Goal: Register for event/course

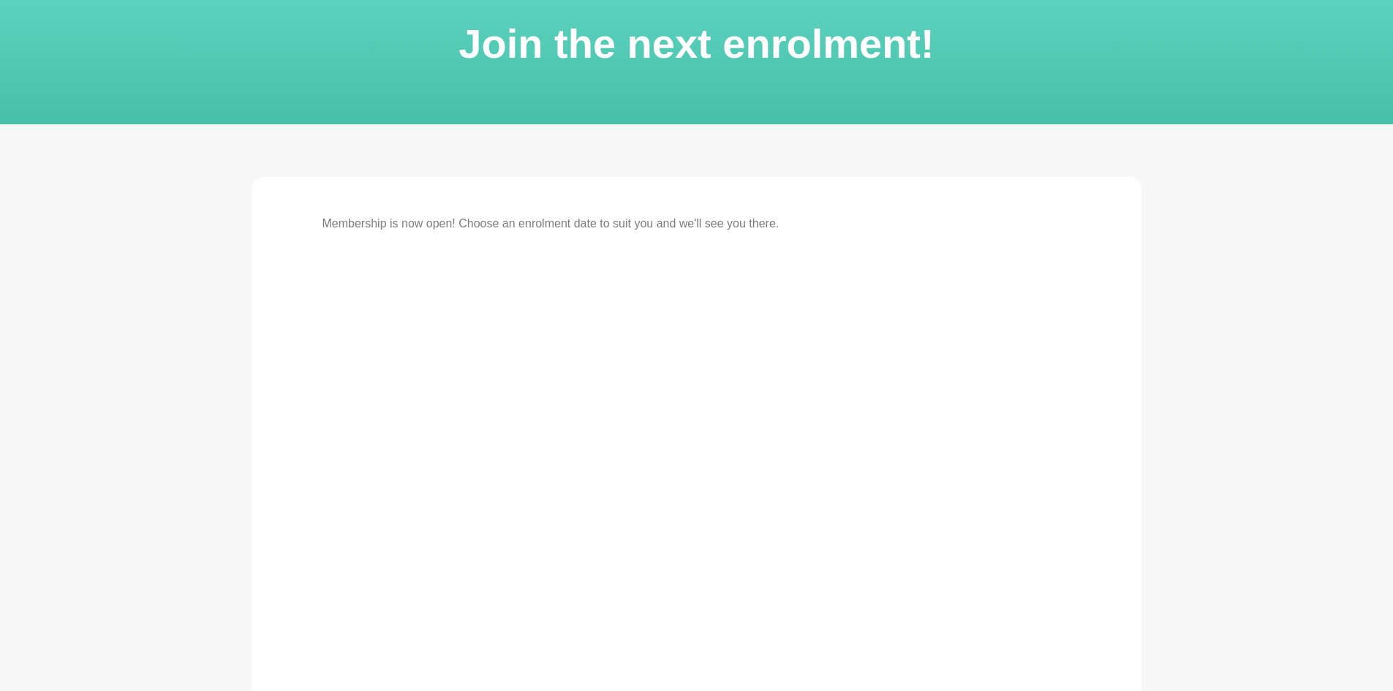
scroll to position [73, 0]
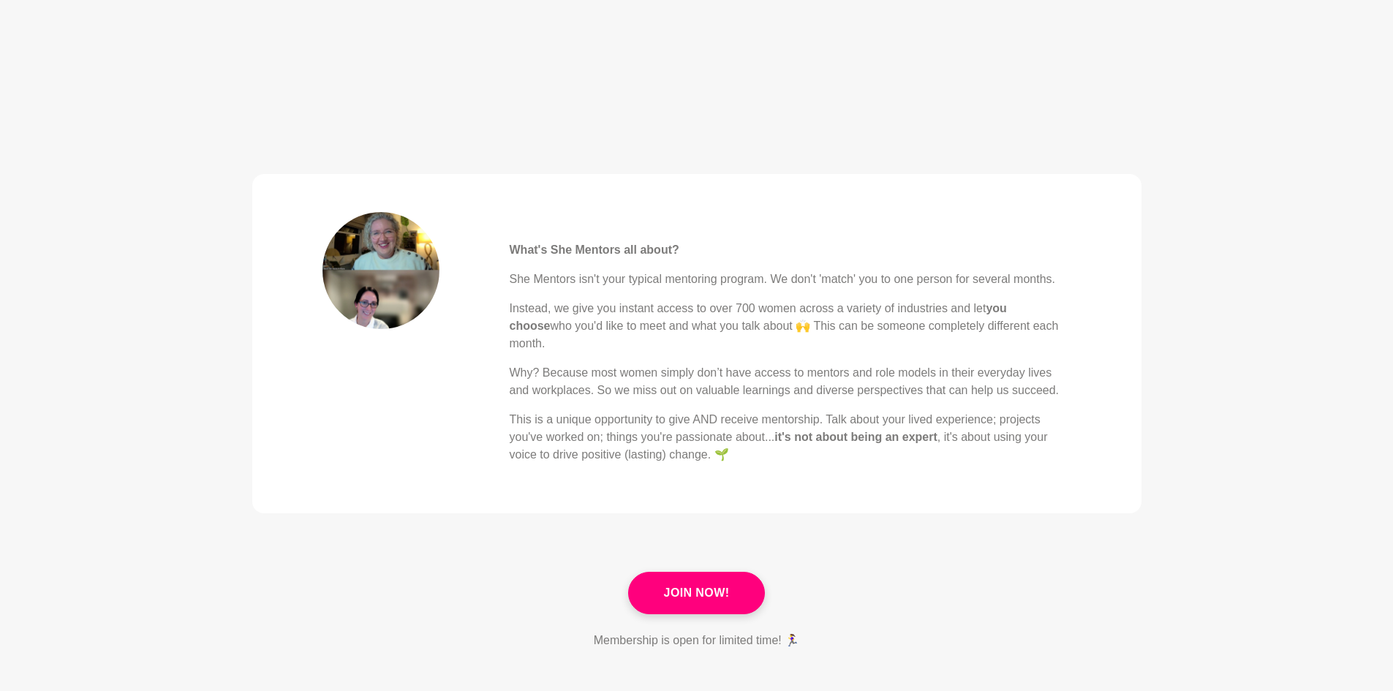
scroll to position [439, 0]
click at [694, 570] on link "Join Now!" at bounding box center [697, 591] width 138 height 42
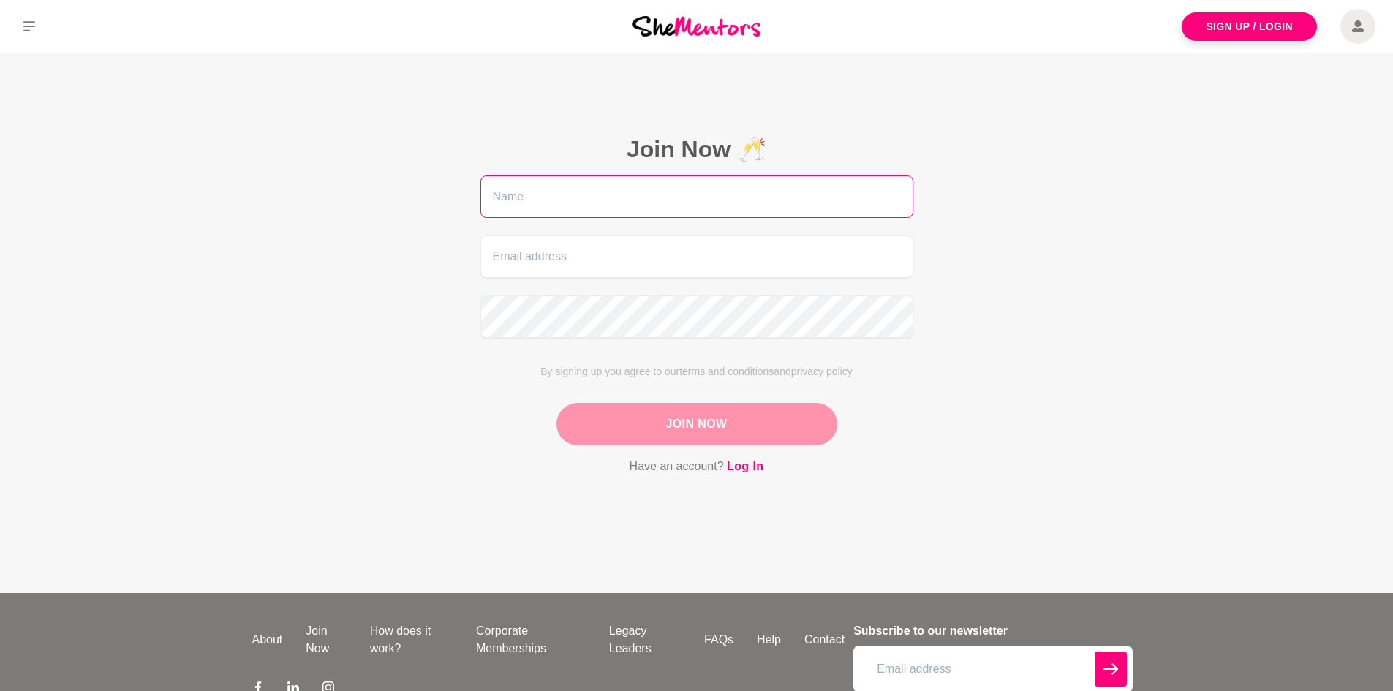
click at [587, 193] on input "text" at bounding box center [697, 197] width 433 height 42
type input "Hayley"
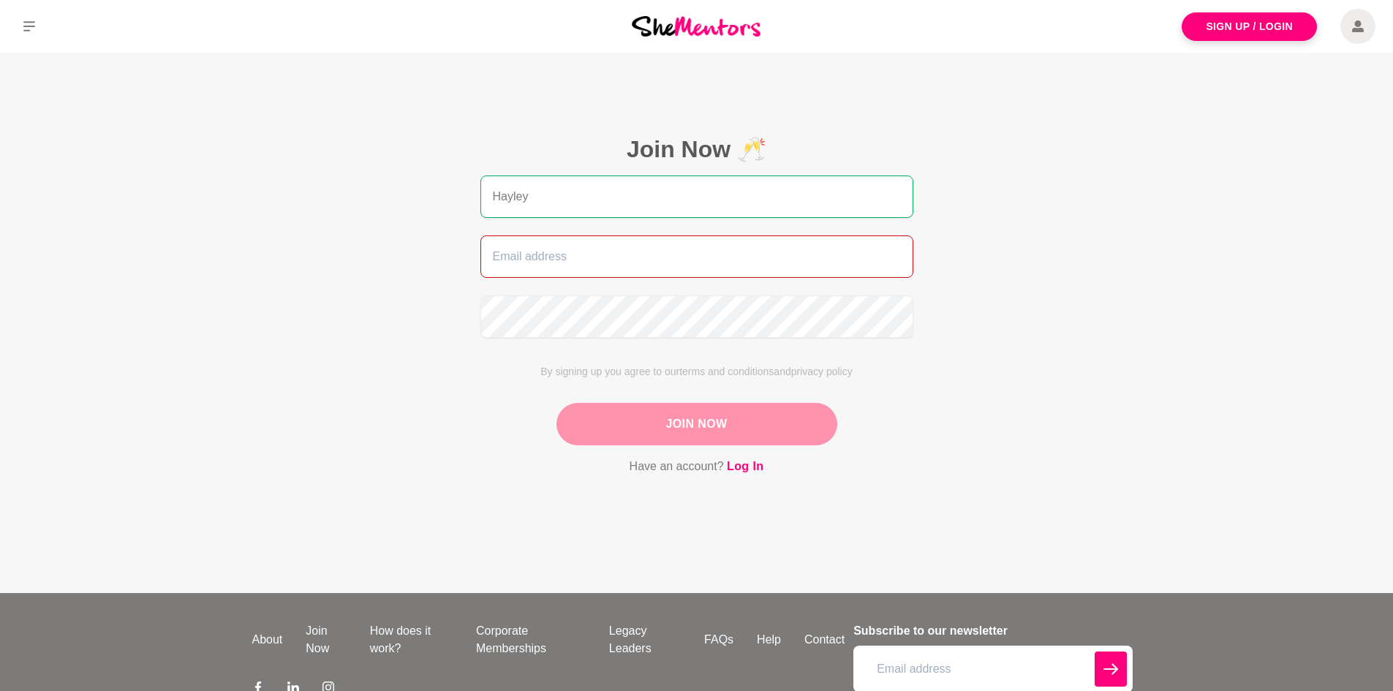
click at [543, 269] on input "email" at bounding box center [697, 257] width 433 height 42
type input "[EMAIL_ADDRESS][DOMAIN_NAME]"
click at [725, 429] on button "Join Now" at bounding box center [697, 424] width 281 height 42
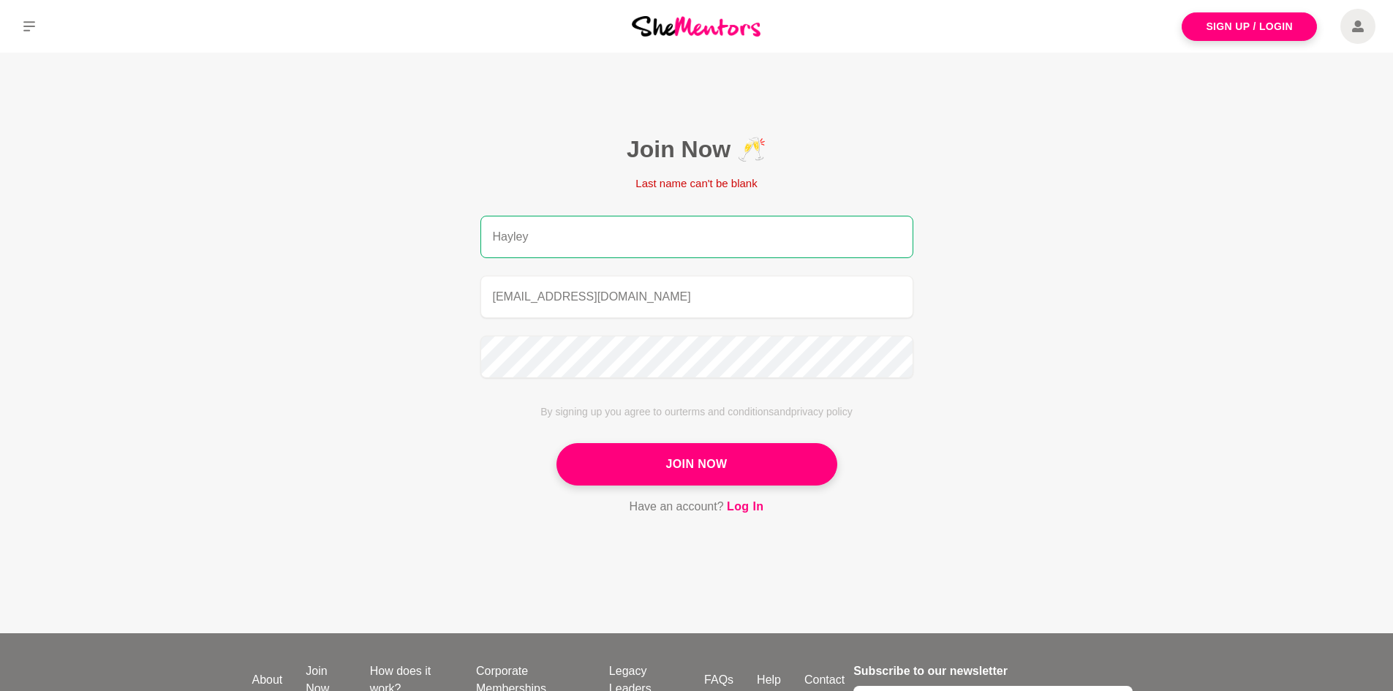
click at [580, 227] on input "Hayley" at bounding box center [697, 237] width 433 height 42
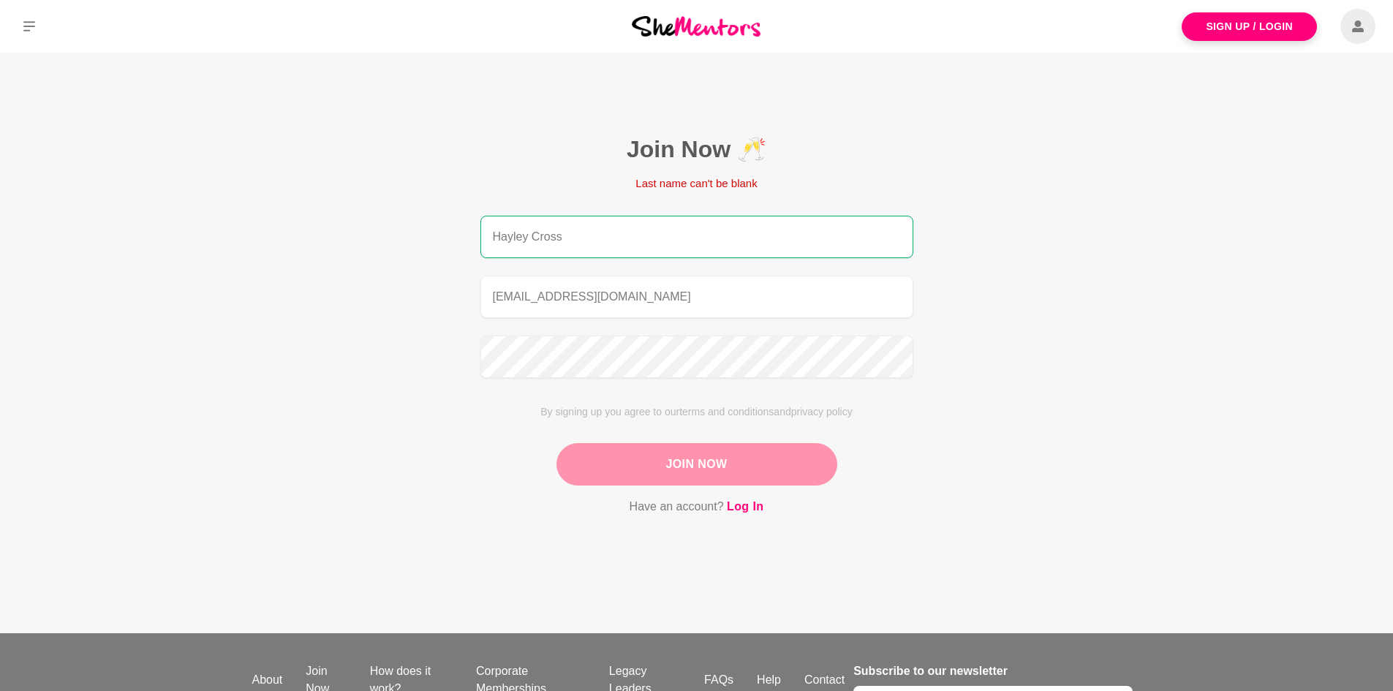
type input "Hayley Cross"
click at [731, 466] on button "Join Now" at bounding box center [697, 464] width 281 height 42
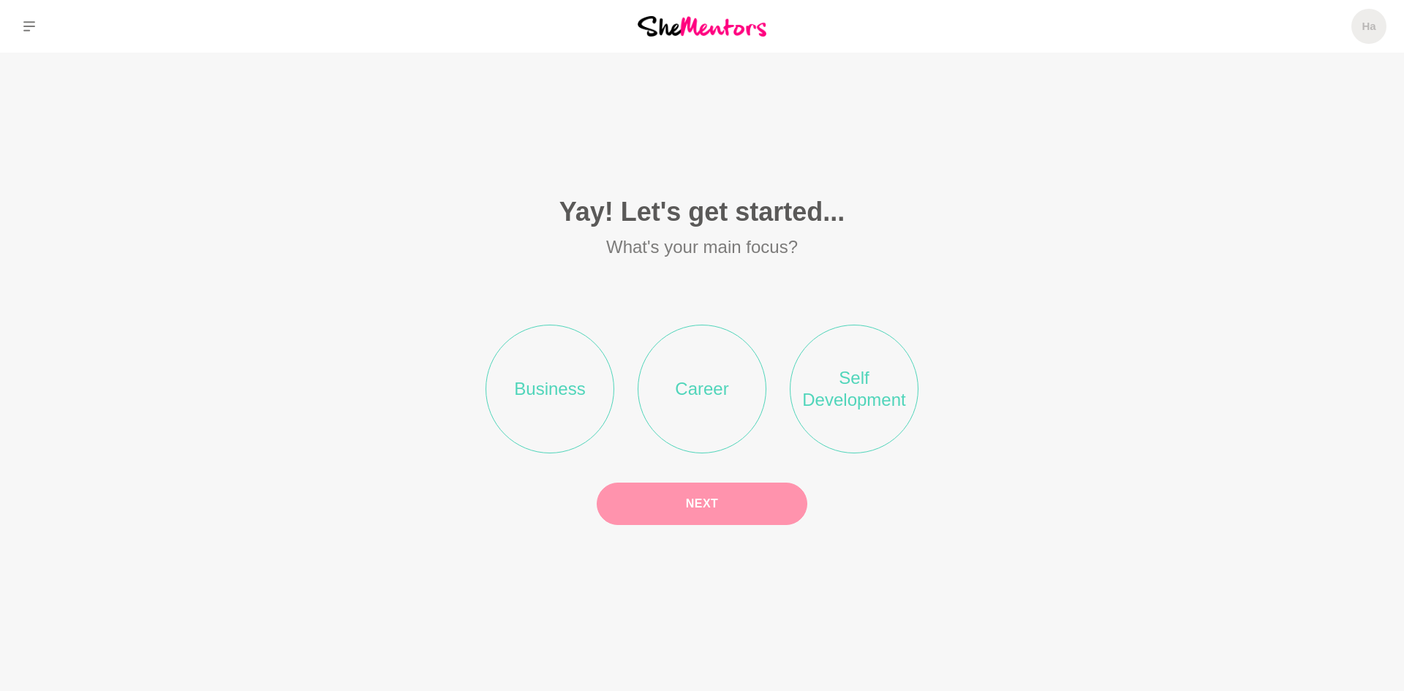
click at [696, 369] on li "Career" at bounding box center [702, 389] width 129 height 129
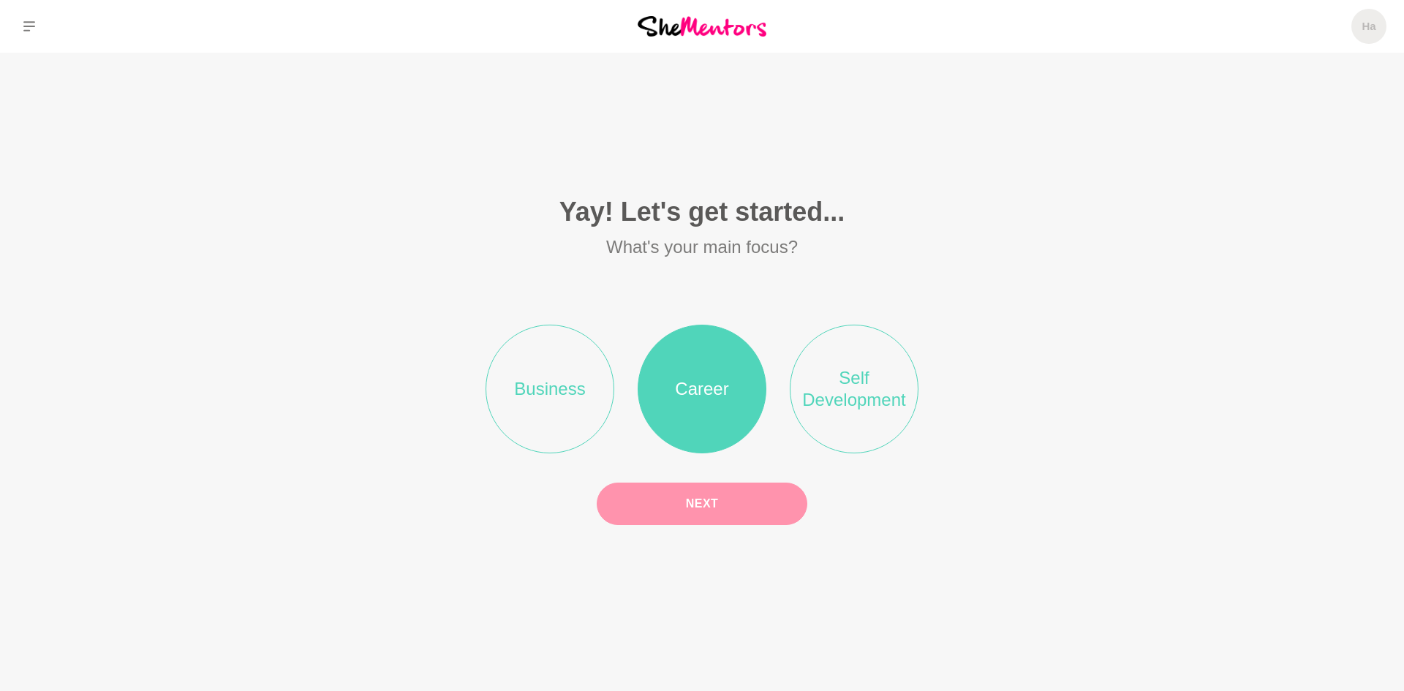
click at [707, 501] on button "Next" at bounding box center [702, 504] width 211 height 42
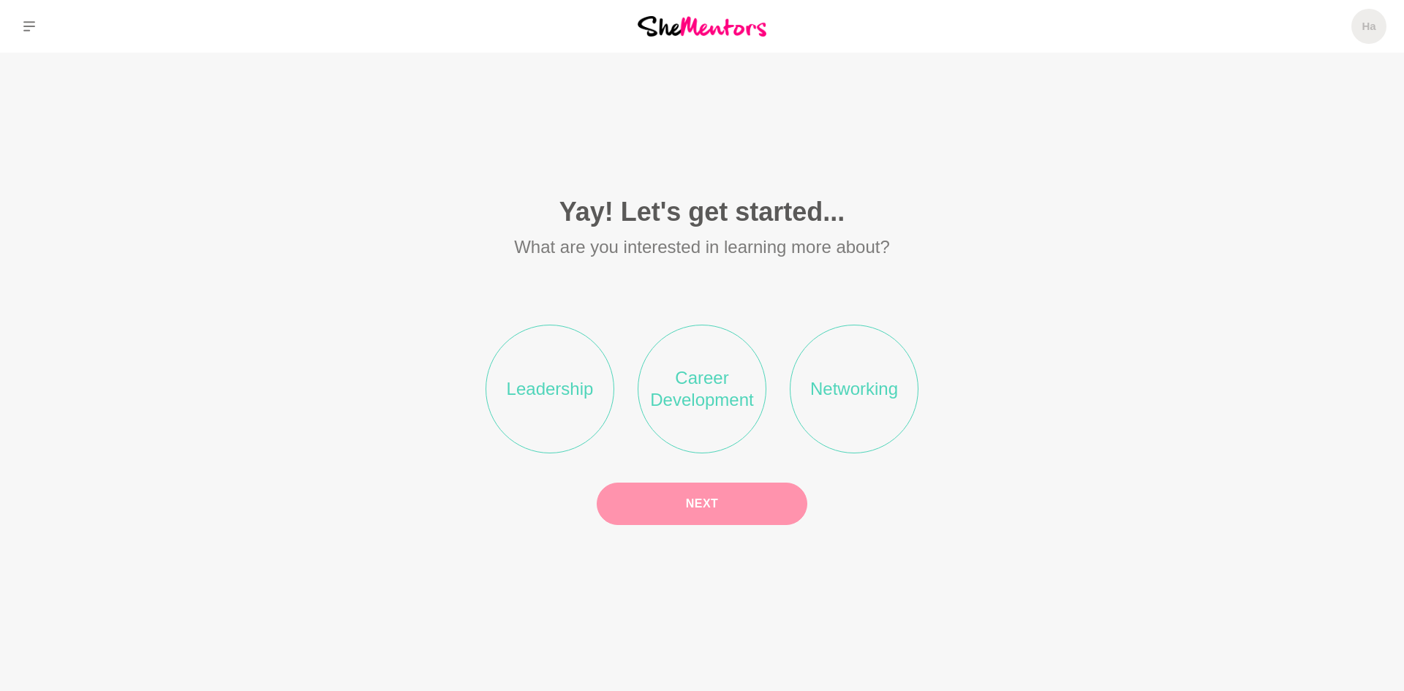
drag, startPoint x: 543, startPoint y: 346, endPoint x: 547, endPoint y: 360, distance: 14.6
click at [543, 347] on li "Leadership" at bounding box center [550, 389] width 129 height 129
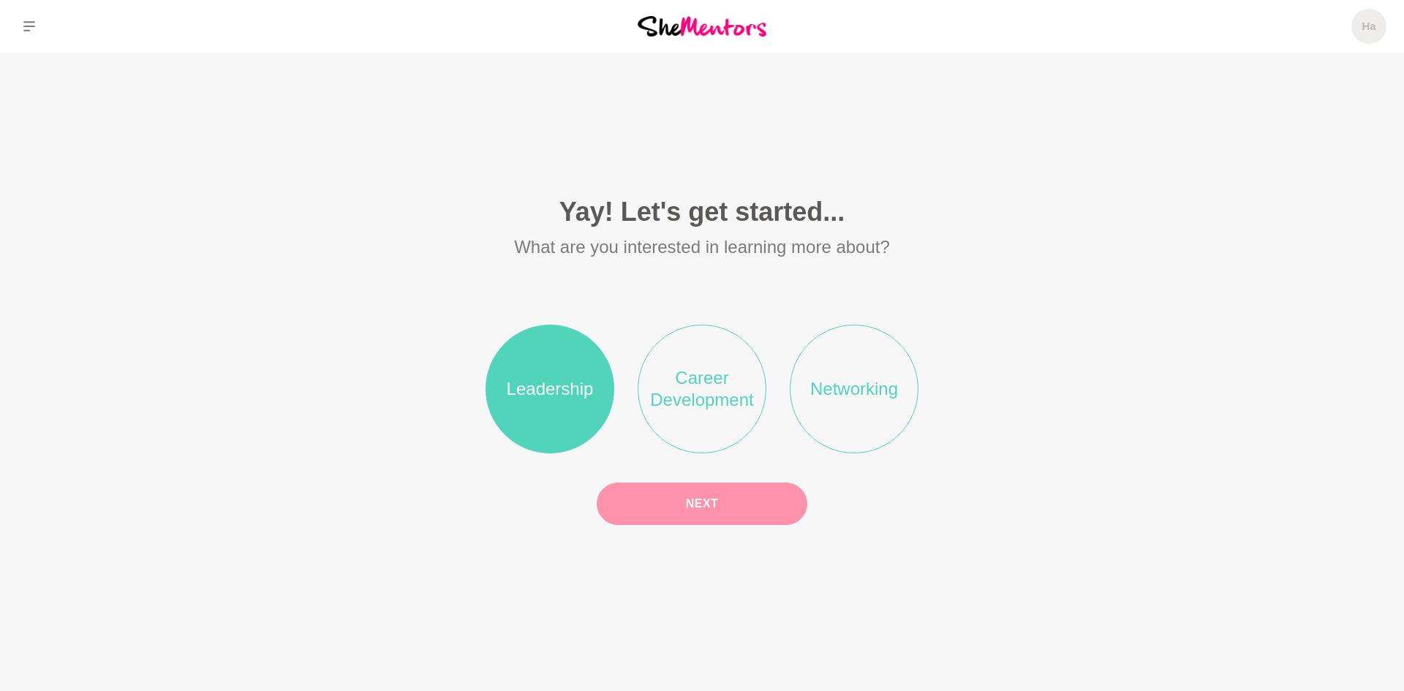
click at [738, 500] on button "Next" at bounding box center [702, 504] width 211 height 42
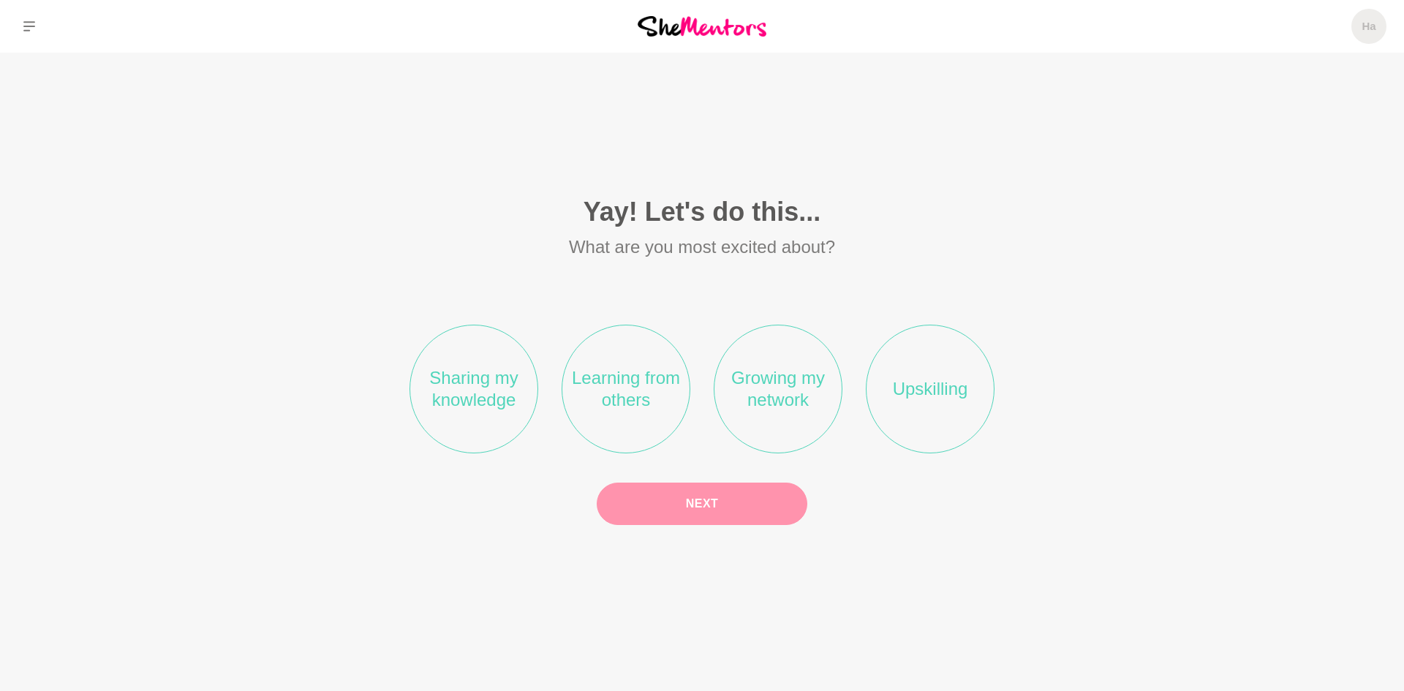
click at [788, 369] on li "Growing my network" at bounding box center [778, 389] width 129 height 129
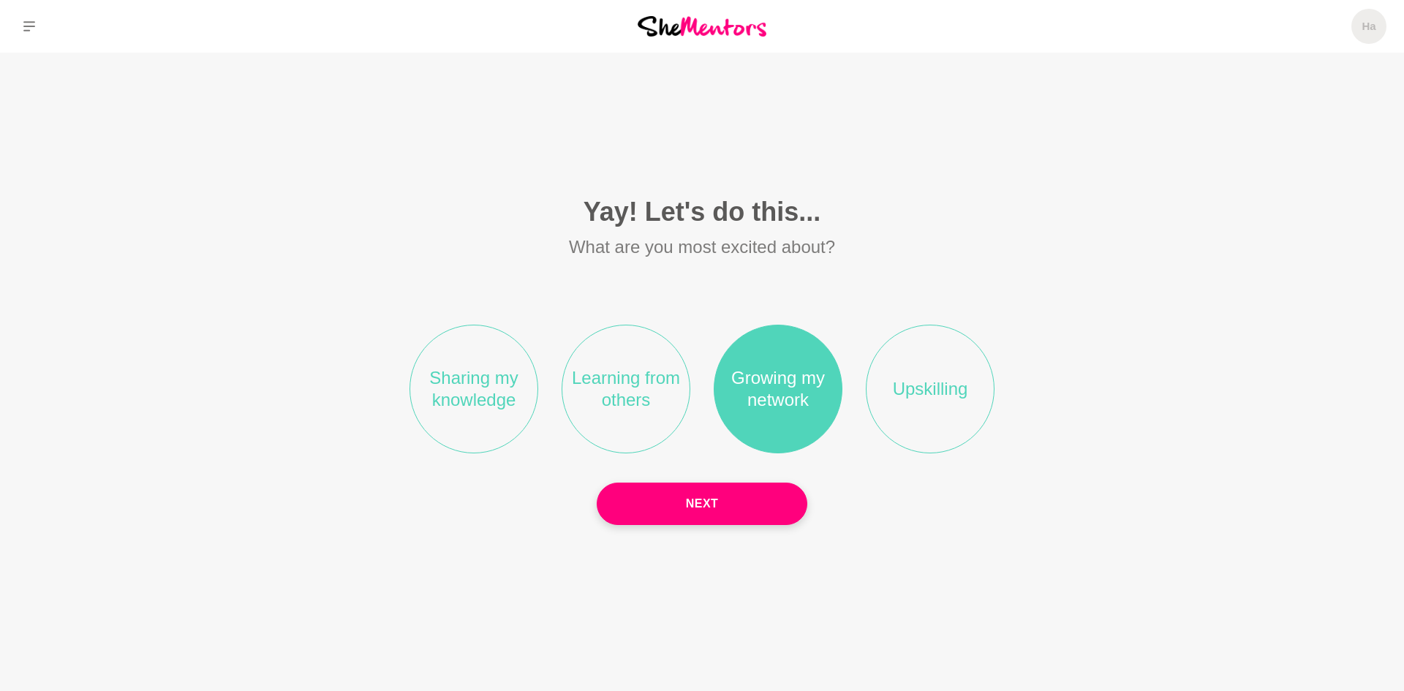
click at [499, 391] on li "Sharing my knowledge" at bounding box center [474, 389] width 129 height 129
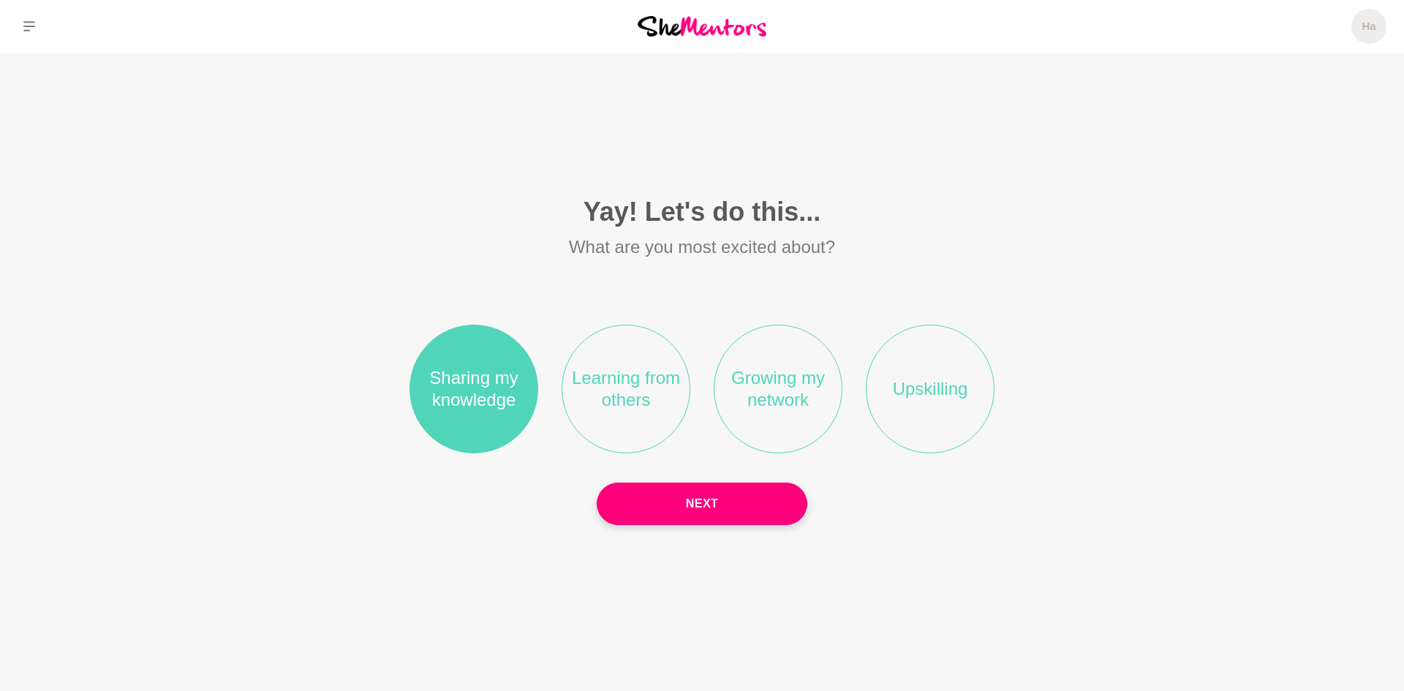
click at [756, 378] on li "Growing my network" at bounding box center [778, 389] width 129 height 129
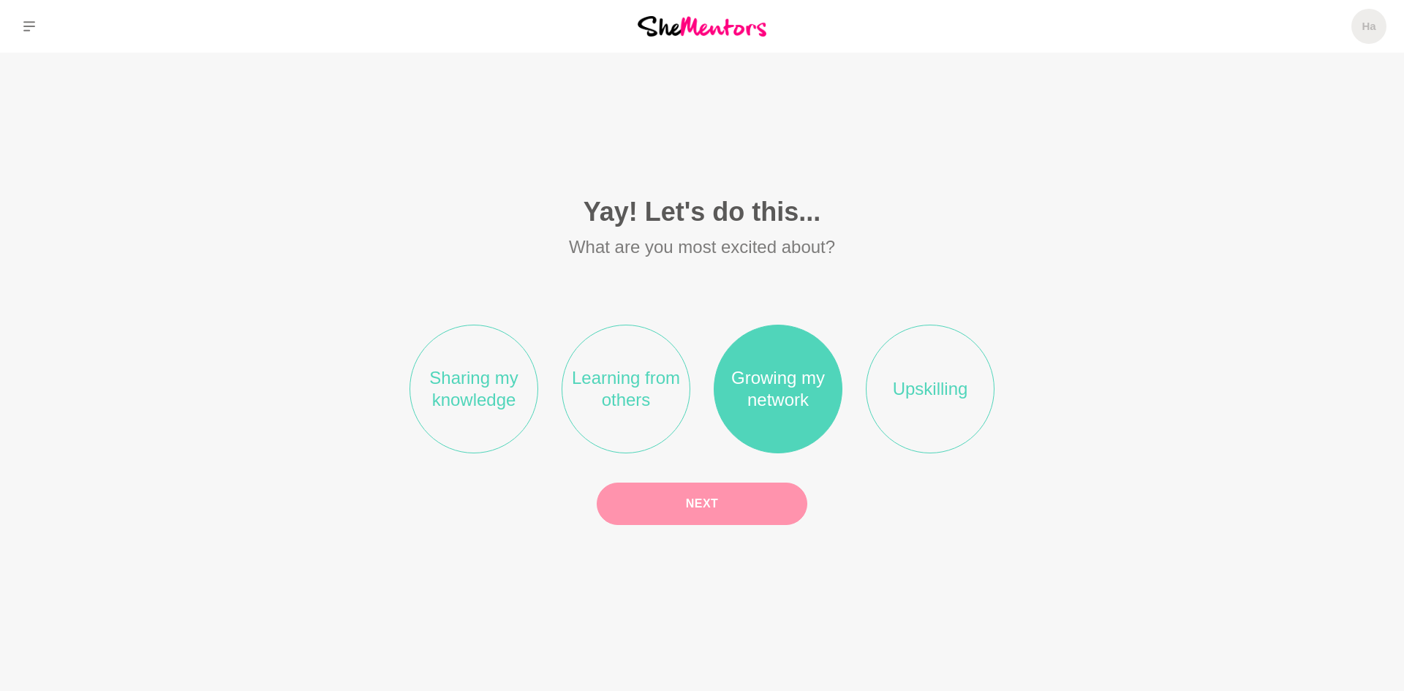
click at [718, 506] on button "Next" at bounding box center [702, 504] width 211 height 42
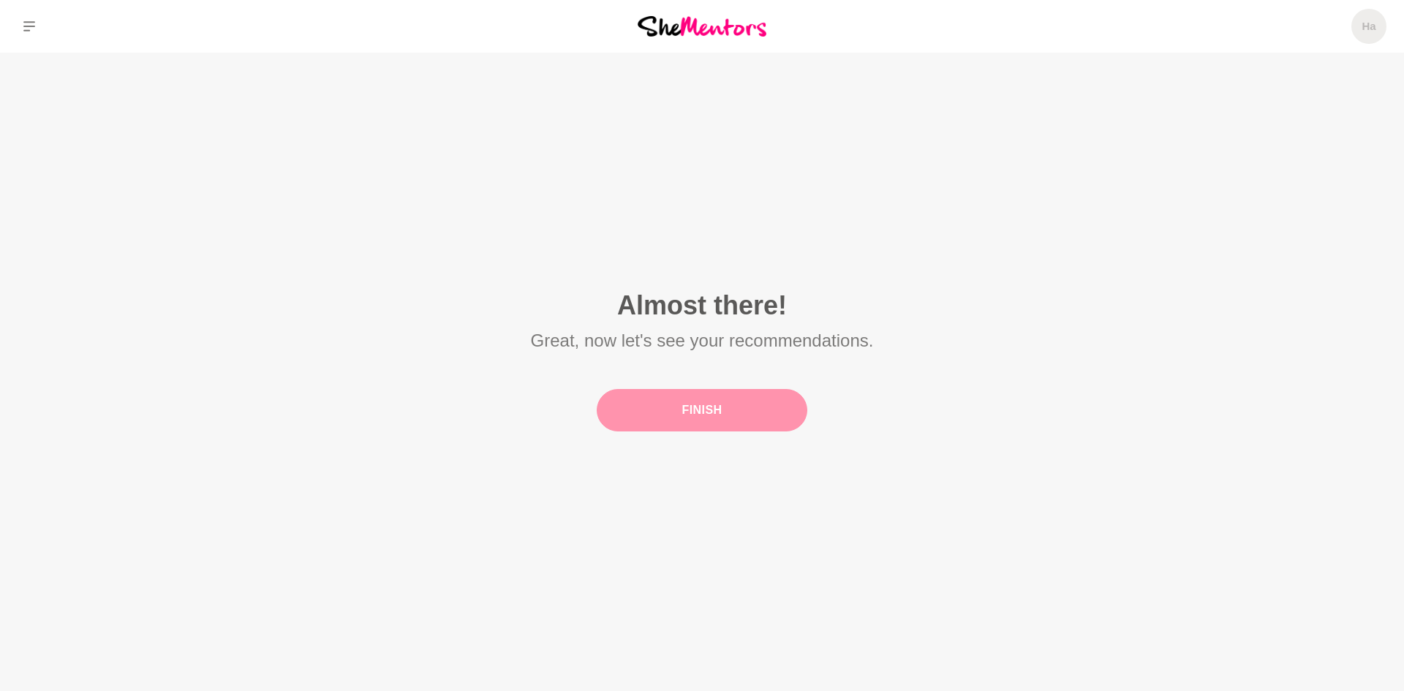
click at [718, 404] on button "Finish" at bounding box center [702, 410] width 211 height 42
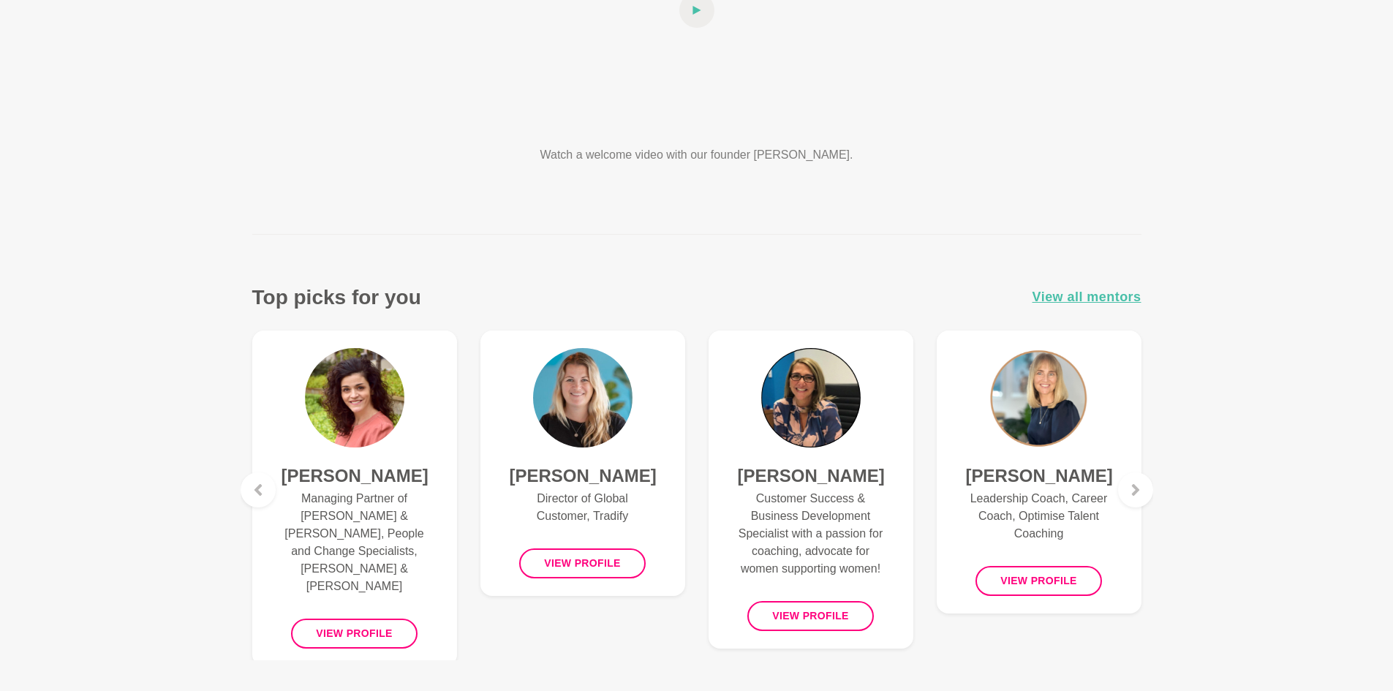
scroll to position [366, 0]
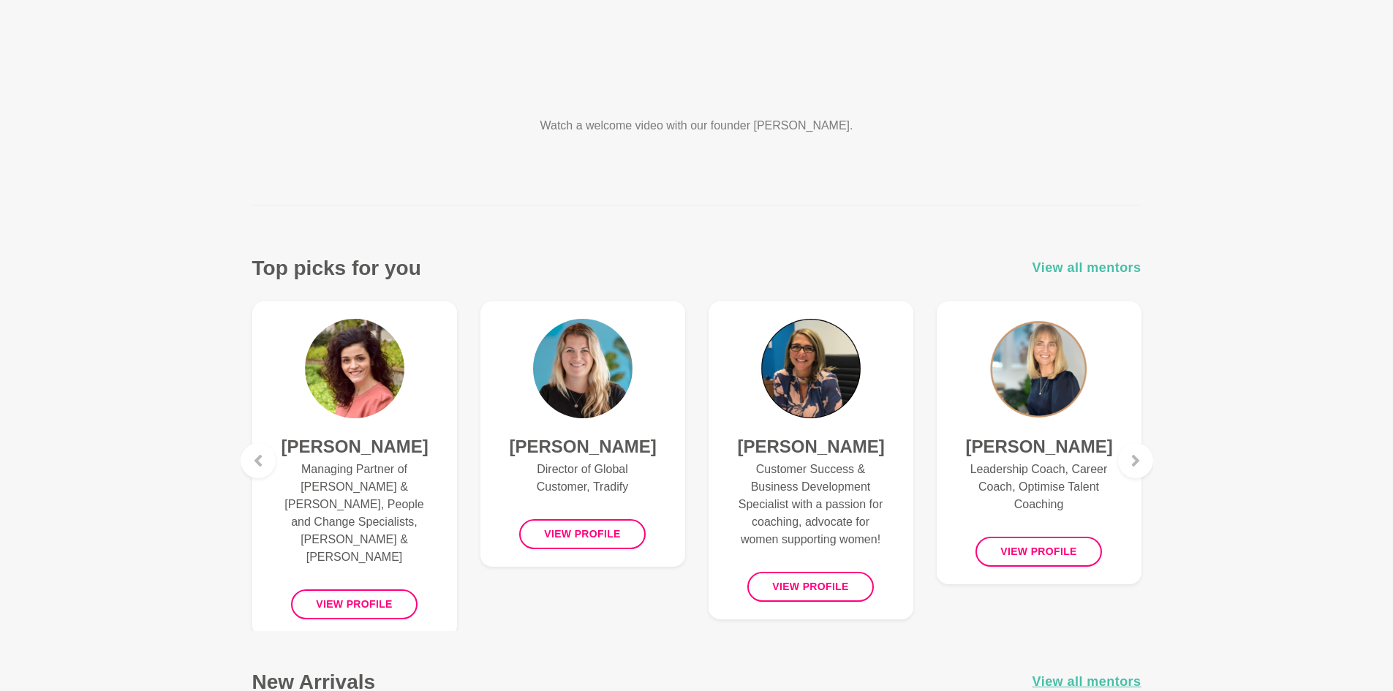
click at [1093, 265] on span "View all mentors" at bounding box center [1087, 267] width 109 height 21
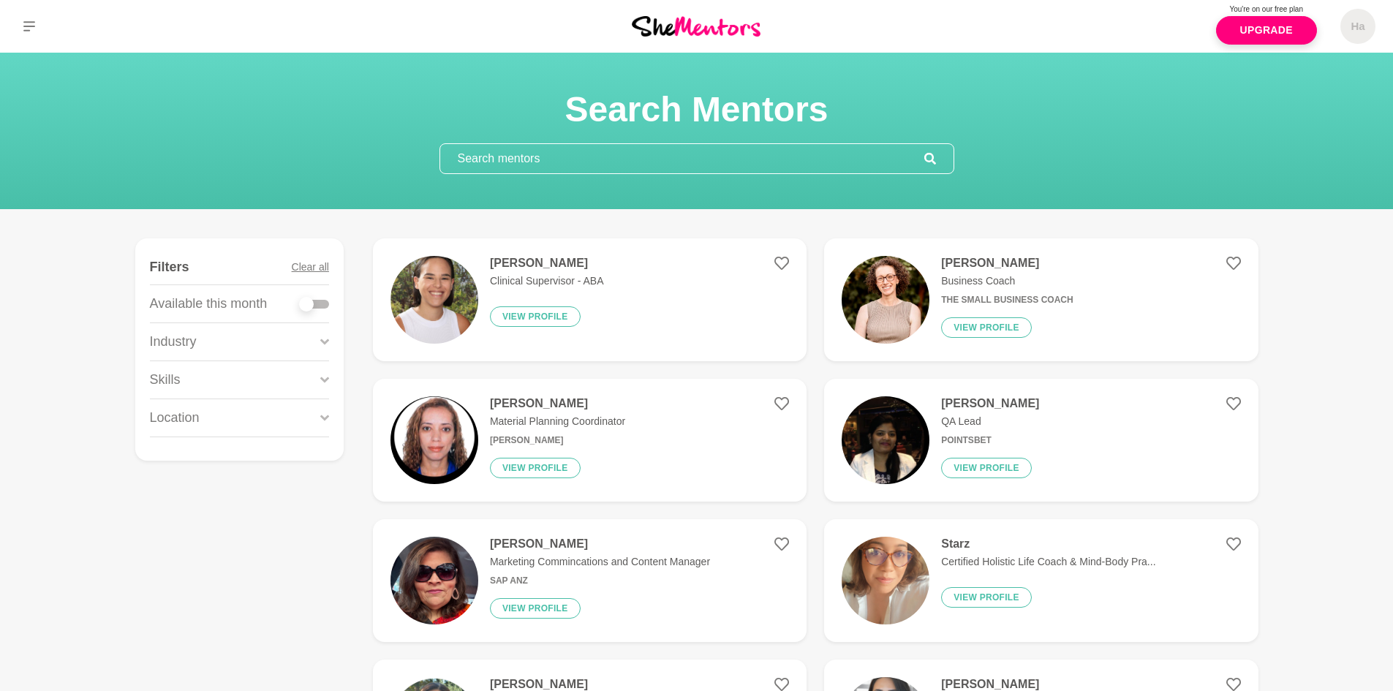
click at [219, 418] on div "Location" at bounding box center [239, 417] width 179 height 37
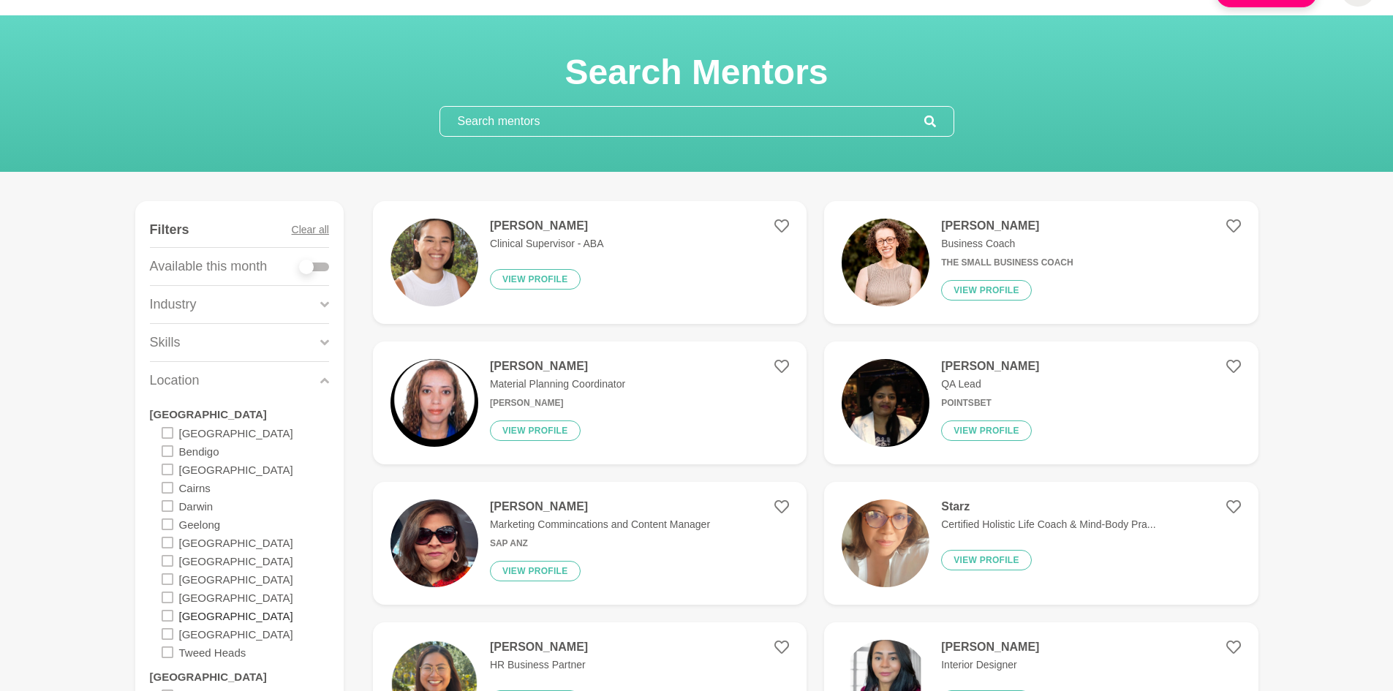
scroll to position [73, 0]
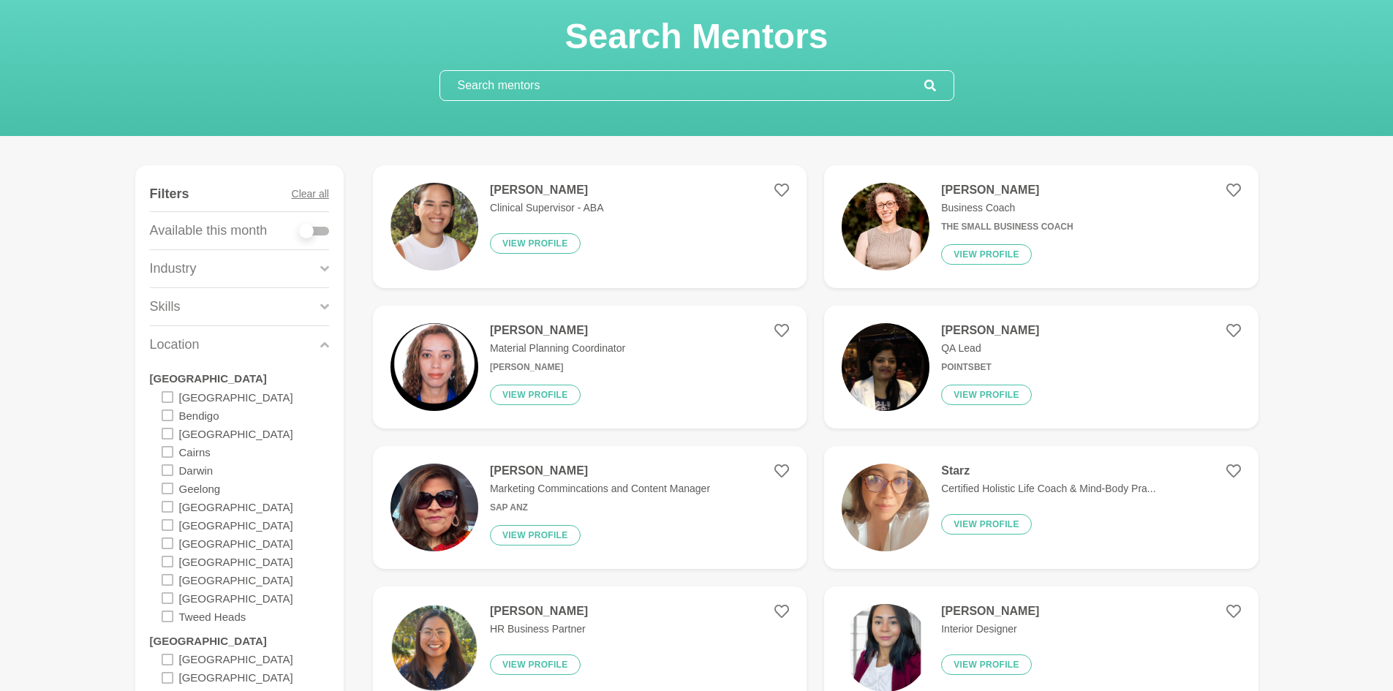
click at [165, 523] on icon at bounding box center [168, 525] width 12 height 12
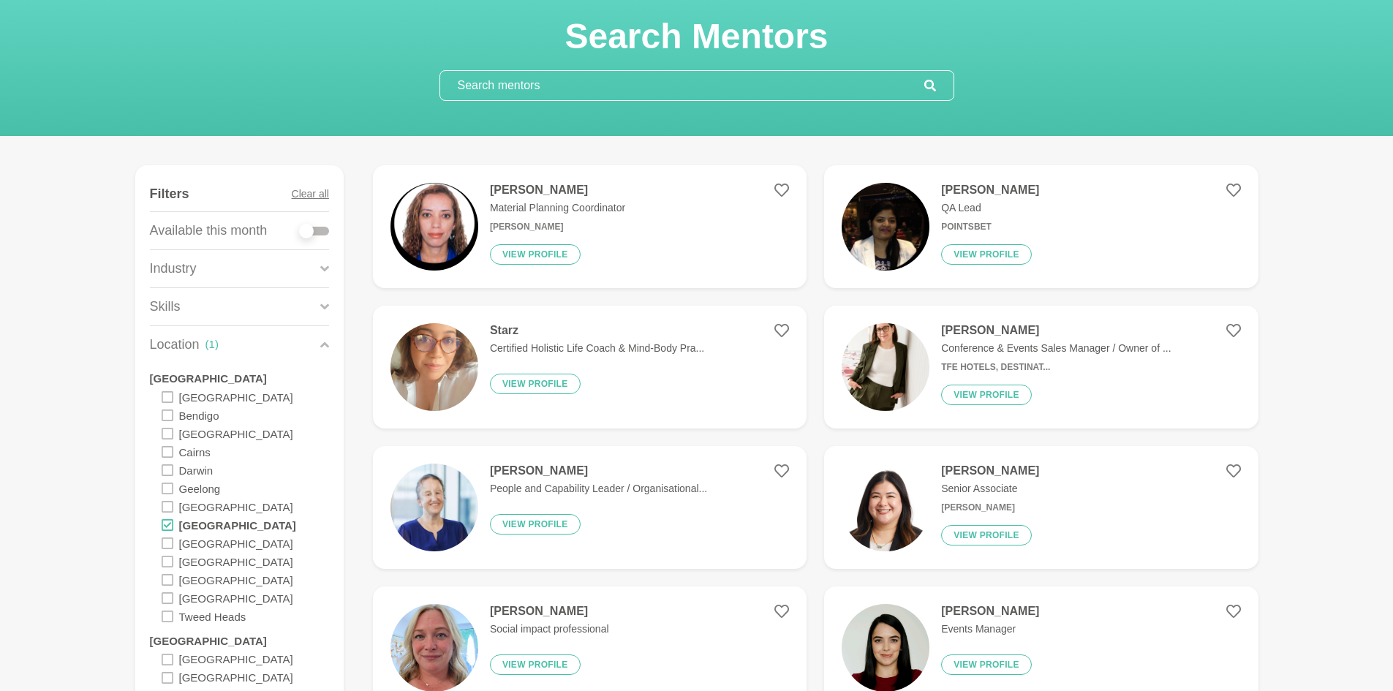
click at [237, 301] on div "Skills" at bounding box center [239, 306] width 179 height 37
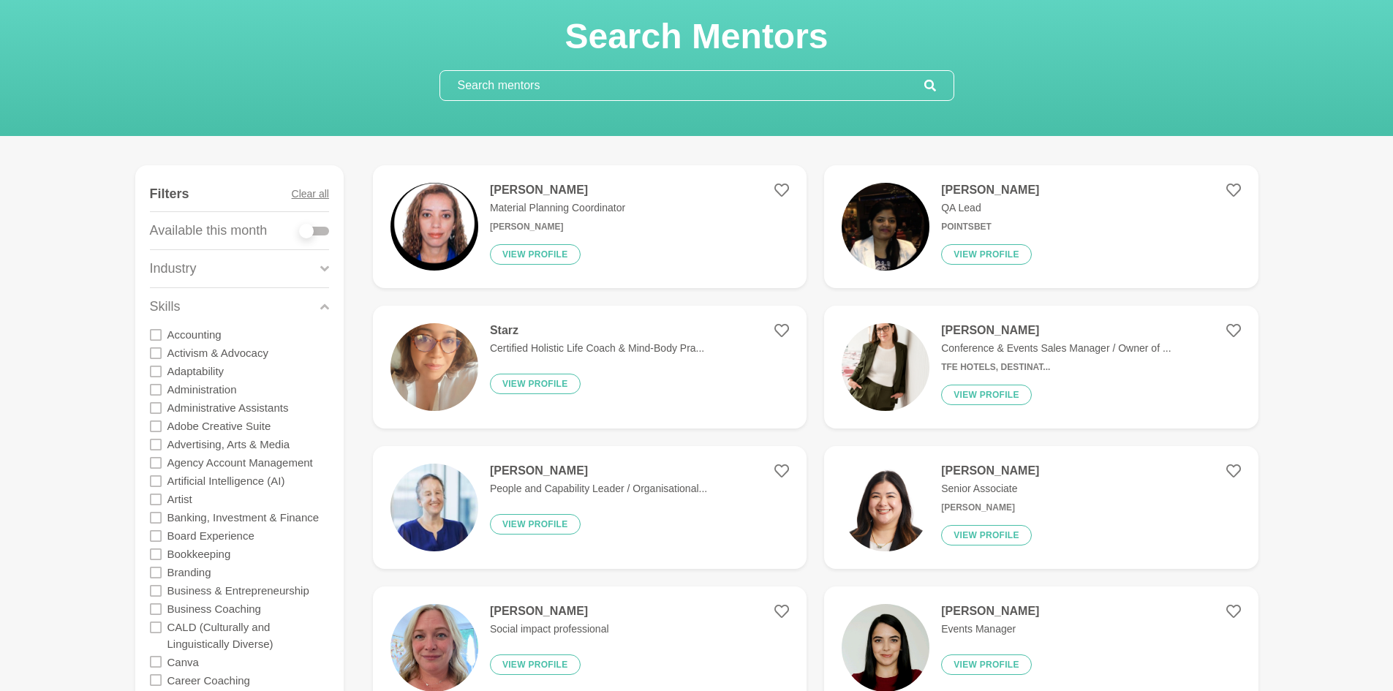
click at [209, 265] on div "Industry" at bounding box center [239, 268] width 179 height 37
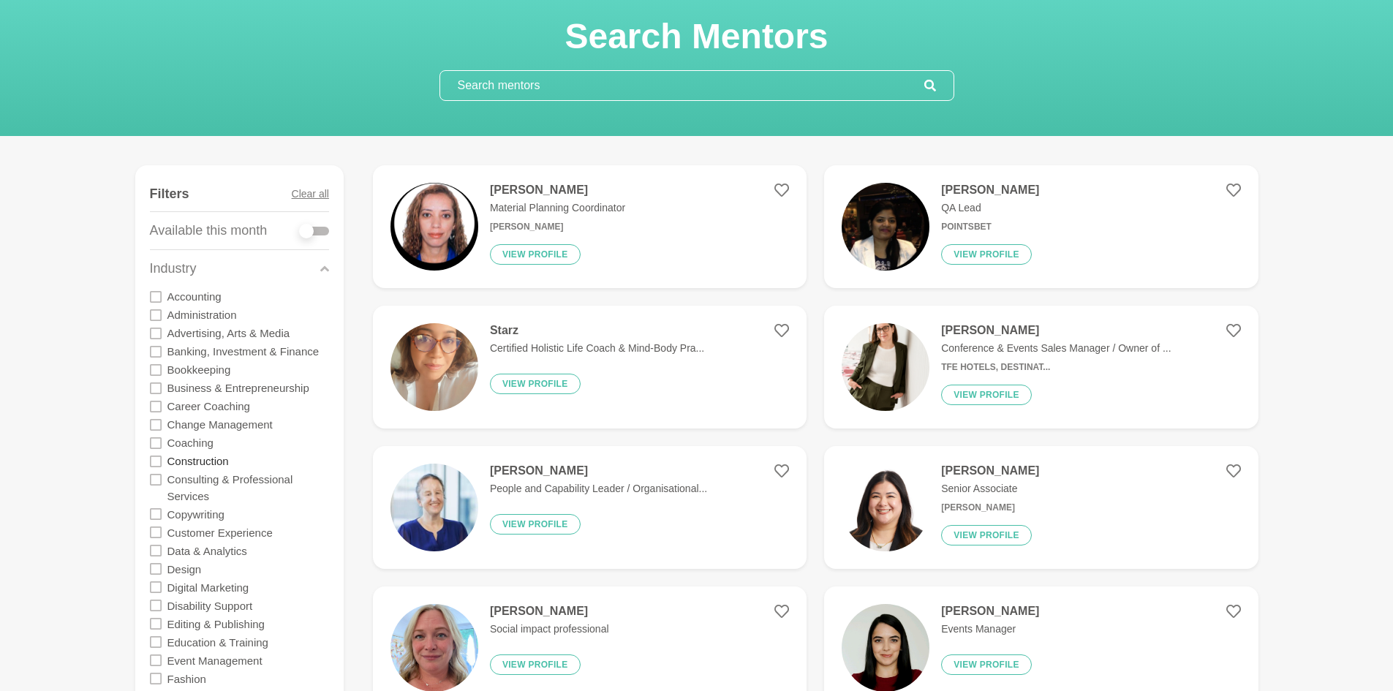
click at [173, 459] on label "Construction" at bounding box center [197, 461] width 61 height 18
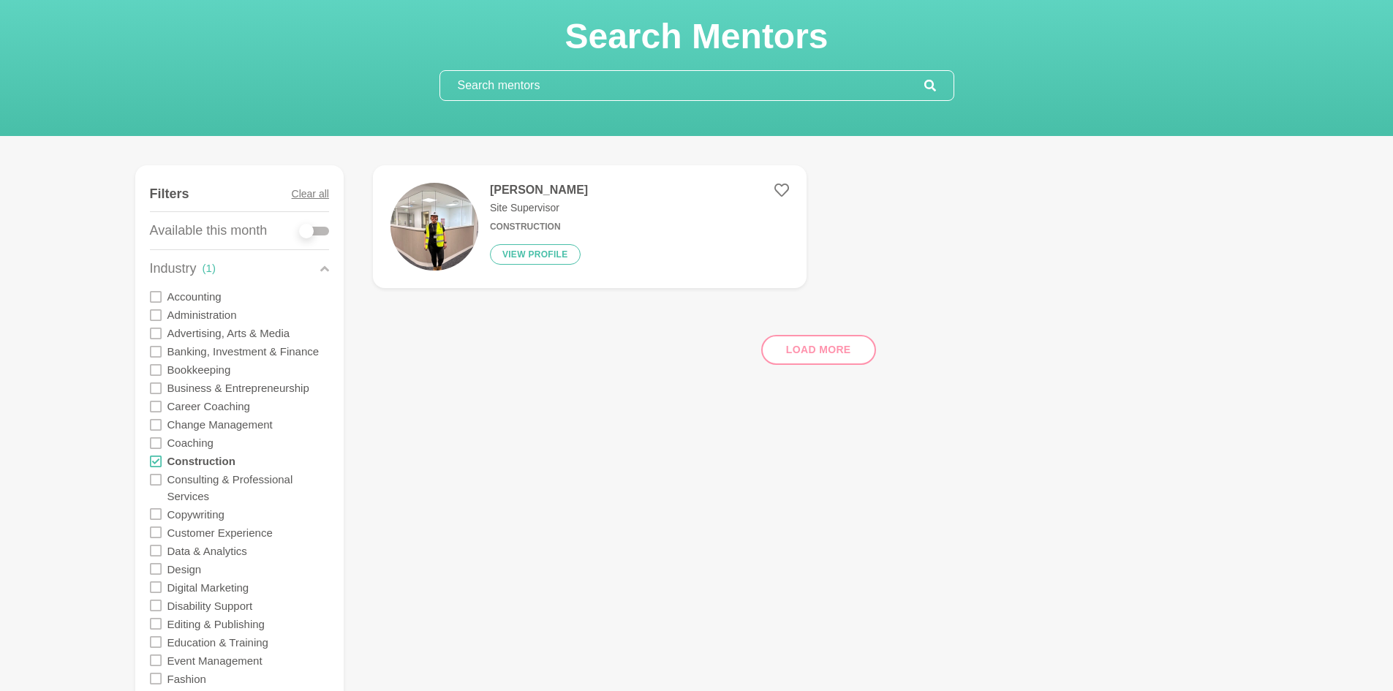
click at [156, 570] on icon at bounding box center [156, 569] width 12 height 12
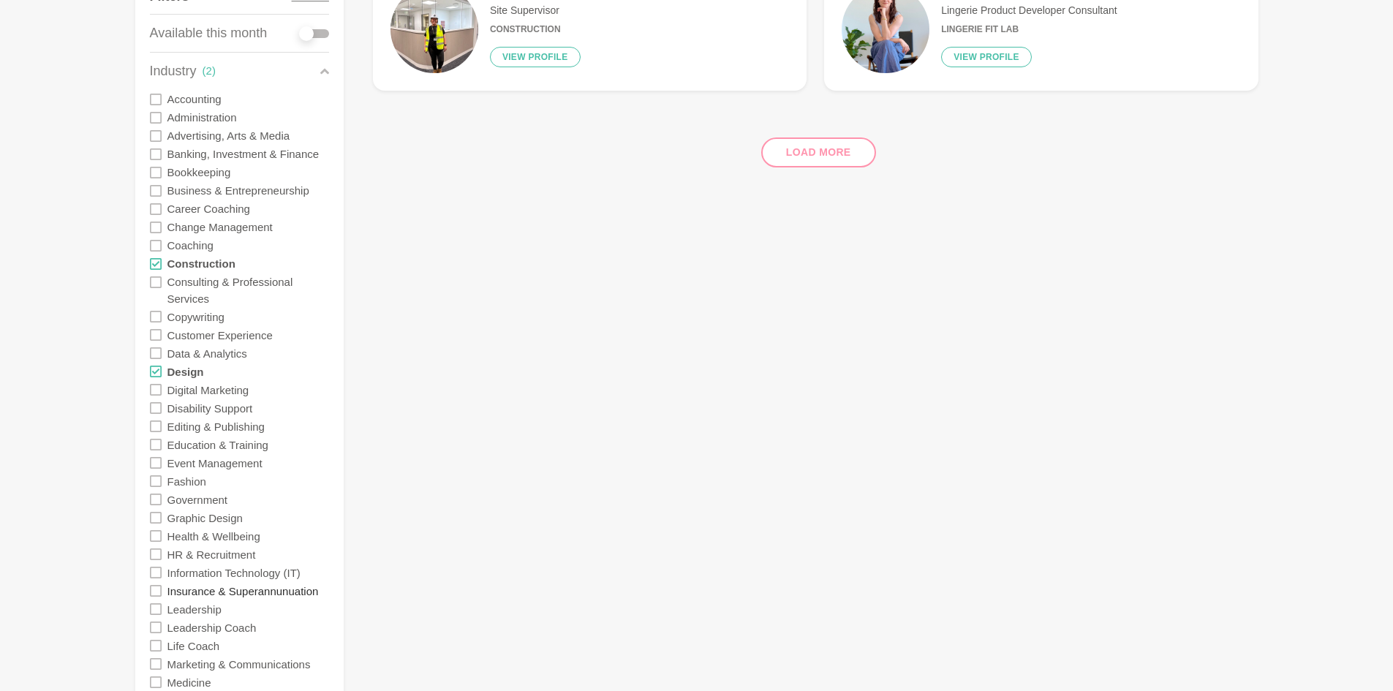
scroll to position [293, 0]
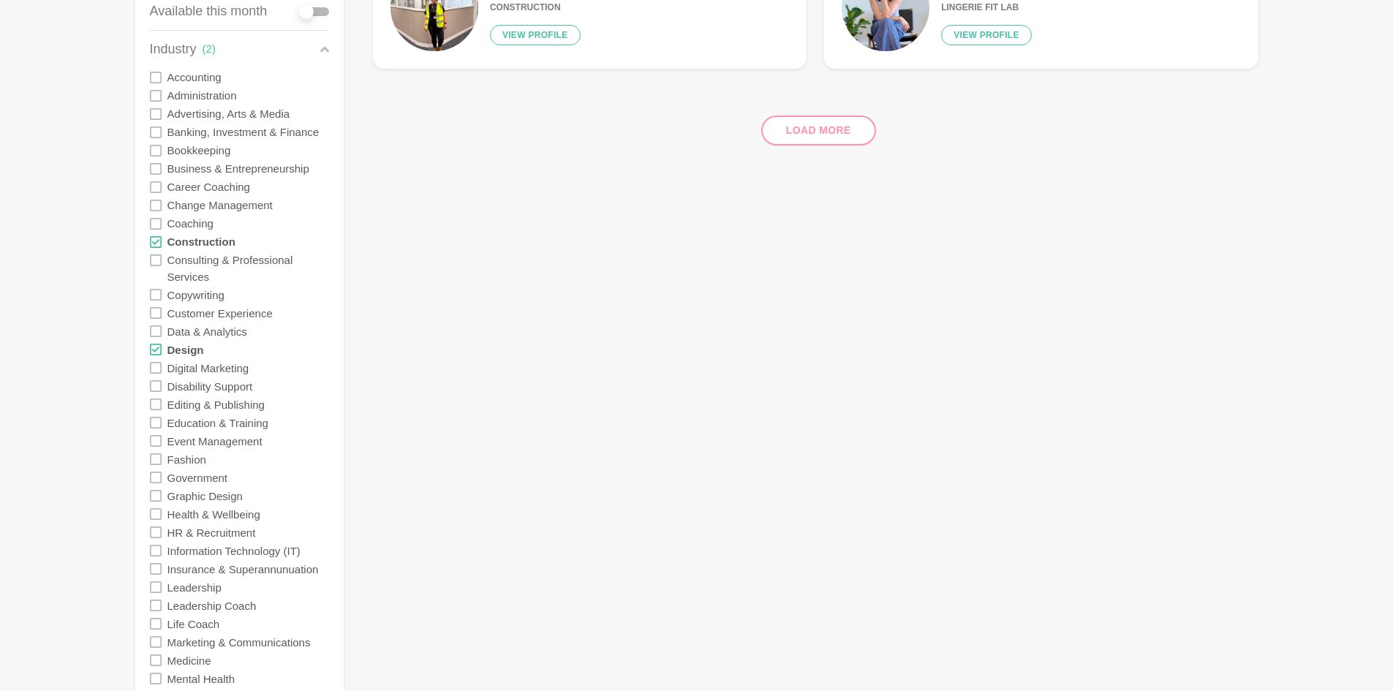
click at [156, 494] on icon at bounding box center [156, 496] width 12 height 12
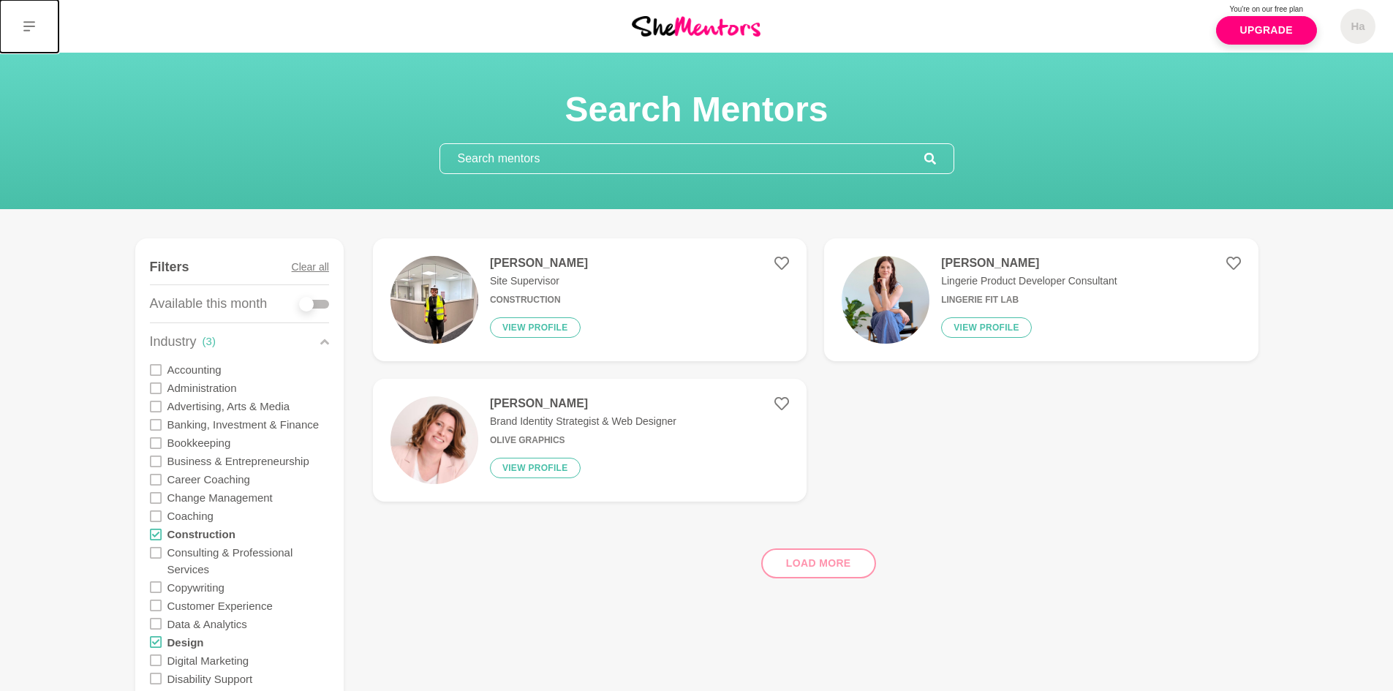
click at [30, 28] on icon at bounding box center [29, 26] width 12 height 12
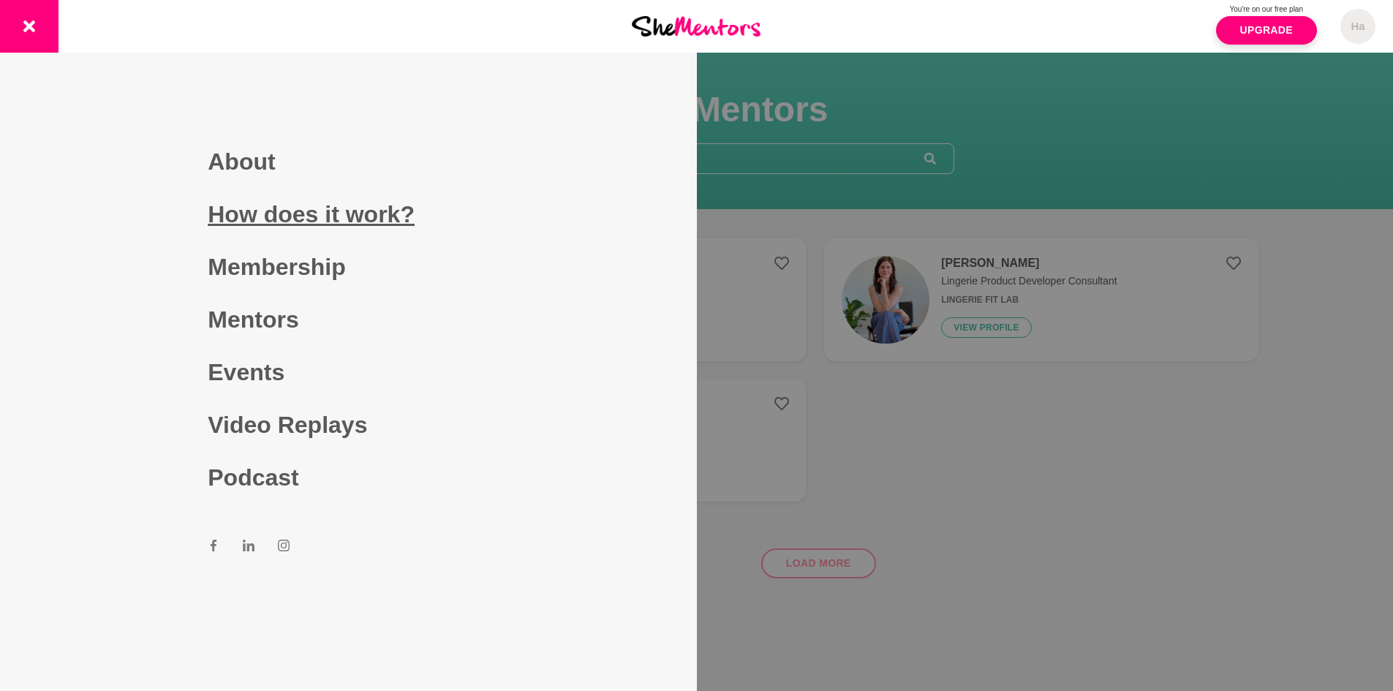
click at [309, 211] on link "How does it work?" at bounding box center [348, 214] width 281 height 53
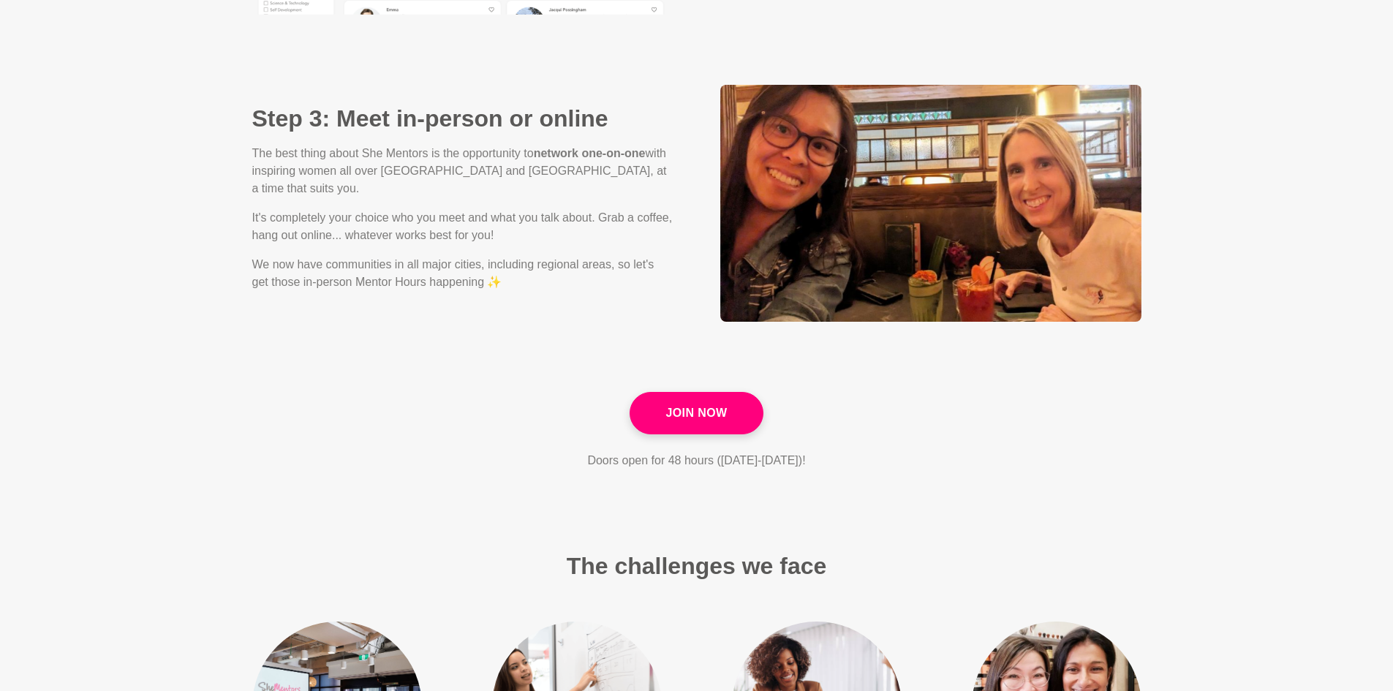
scroll to position [1975, 0]
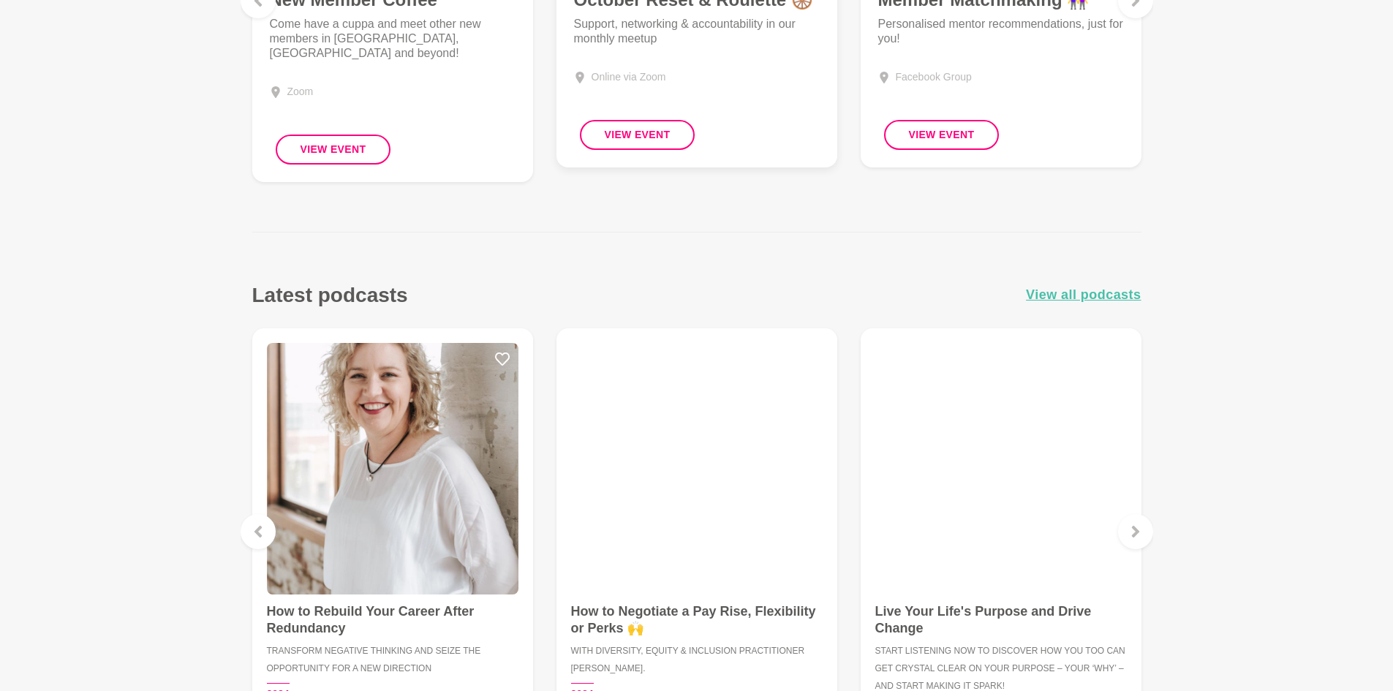
scroll to position [1020, 0]
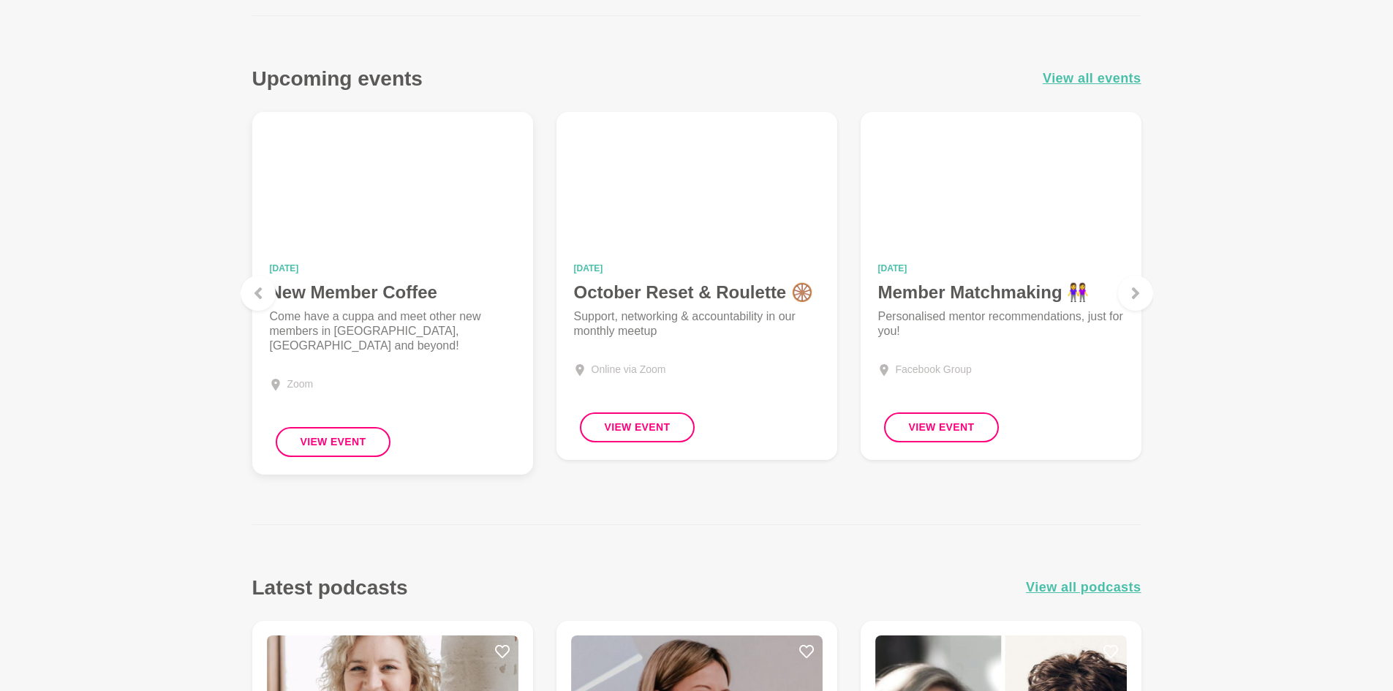
click at [421, 208] on img at bounding box center [393, 192] width 246 height 126
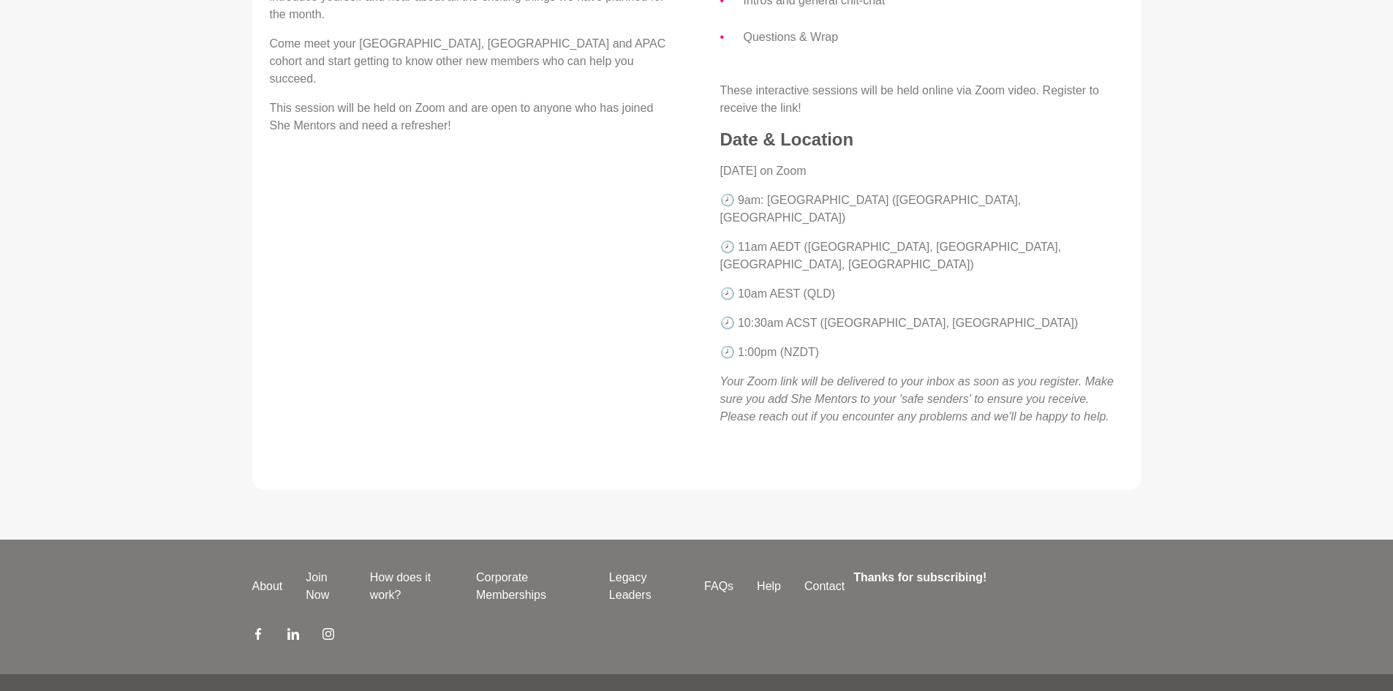
scroll to position [567, 0]
